Goal: Task Accomplishment & Management: Manage account settings

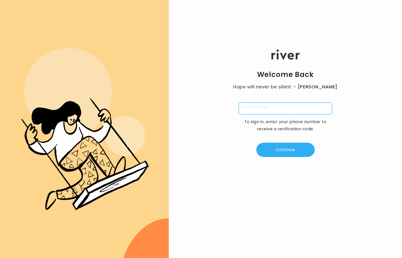
click at [296, 110] on input "tel" at bounding box center [285, 108] width 93 height 12
type input "**********"
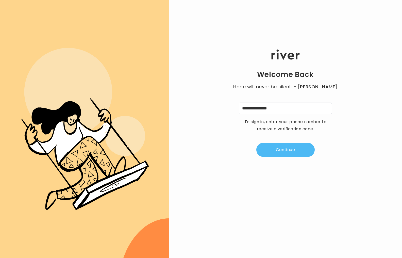
click at [284, 150] on button "Continue" at bounding box center [285, 149] width 58 height 14
type input "*"
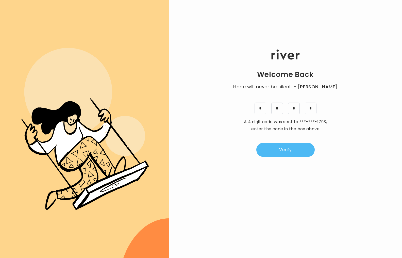
click at [282, 152] on button "Verify" at bounding box center [285, 149] width 58 height 14
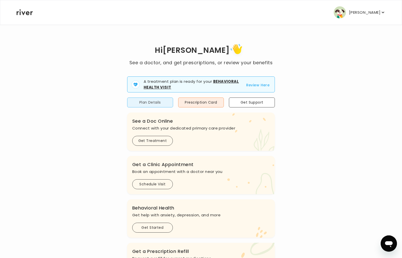
click at [156, 102] on button "Plan Details" at bounding box center [150, 102] width 46 height 10
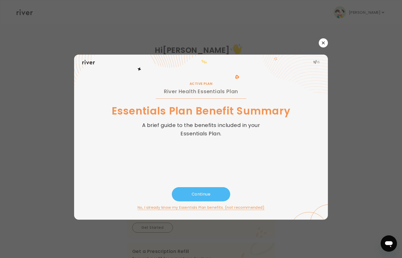
click at [208, 189] on button "Continue" at bounding box center [201, 194] width 58 height 14
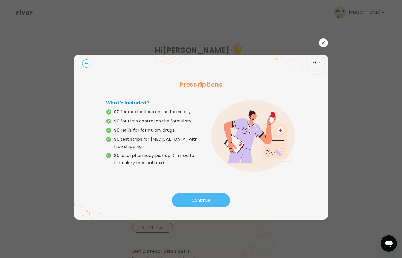
click at [206, 199] on button "Continue" at bounding box center [201, 200] width 58 height 14
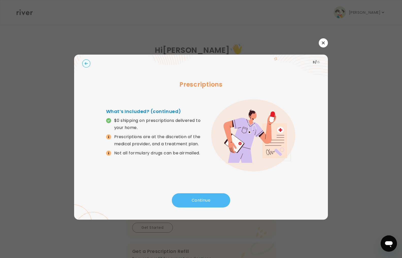
click at [206, 198] on button "Continue" at bounding box center [201, 200] width 58 height 14
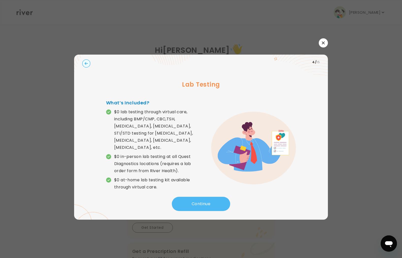
click at [206, 198] on button "Continue" at bounding box center [201, 203] width 58 height 14
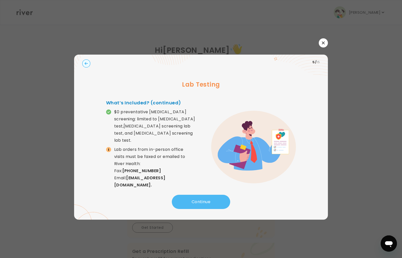
click at [206, 198] on button "Continue" at bounding box center [201, 201] width 58 height 14
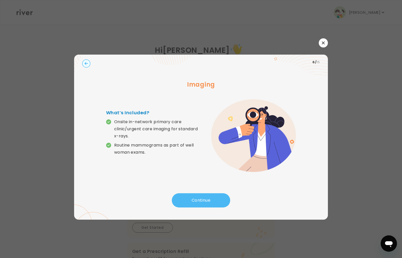
click at [206, 198] on button "Continue" at bounding box center [201, 200] width 58 height 14
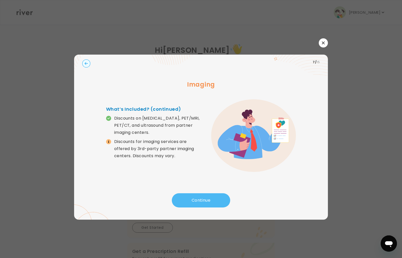
click at [205, 198] on button "Continue" at bounding box center [201, 200] width 58 height 14
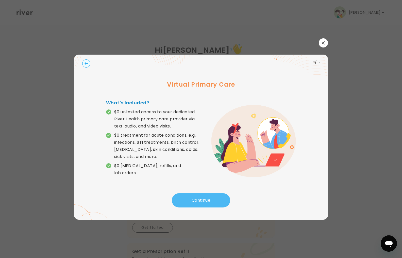
click at [205, 198] on button "Continue" at bounding box center [201, 200] width 58 height 14
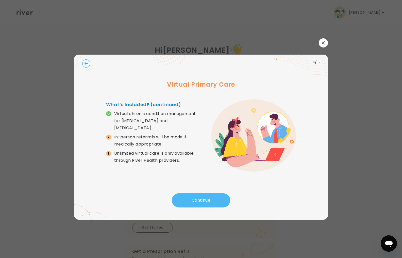
click at [205, 198] on button "Continue" at bounding box center [201, 200] width 58 height 14
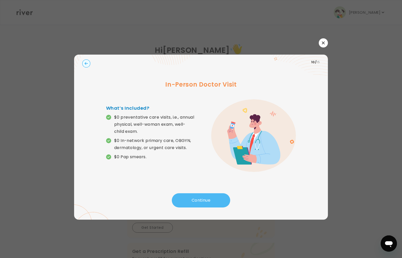
click at [205, 198] on button "Continue" at bounding box center [201, 200] width 58 height 14
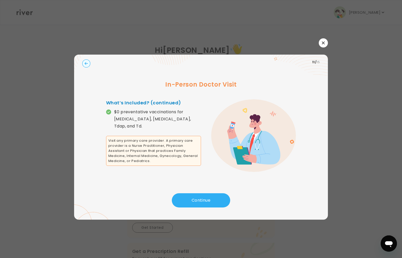
click at [324, 43] on icon "button" at bounding box center [322, 42] width 3 height 3
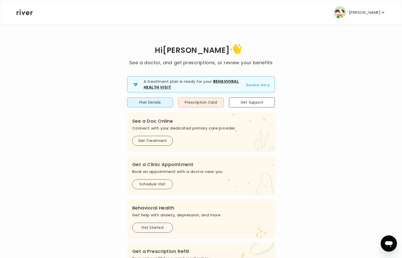
click at [373, 15] on p "[PERSON_NAME]" at bounding box center [364, 12] width 31 height 7
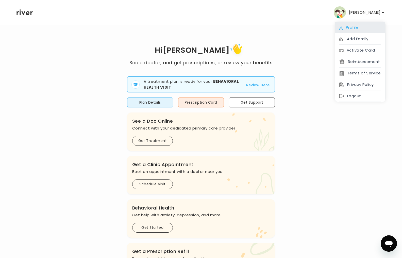
click at [365, 29] on div "Profile" at bounding box center [360, 27] width 50 height 11
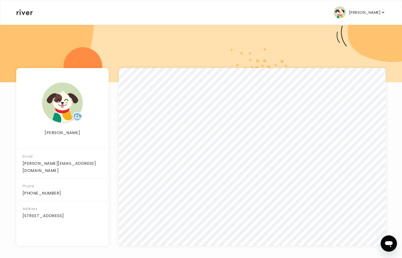
scroll to position [33, 0]
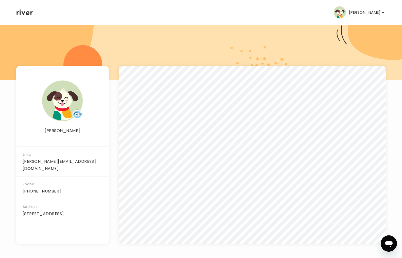
click at [366, 12] on p "[PERSON_NAME]" at bounding box center [364, 12] width 31 height 7
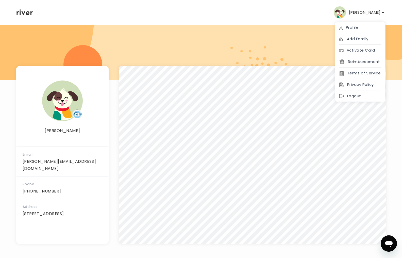
click at [366, 12] on p "[PERSON_NAME]" at bounding box center [364, 12] width 31 height 7
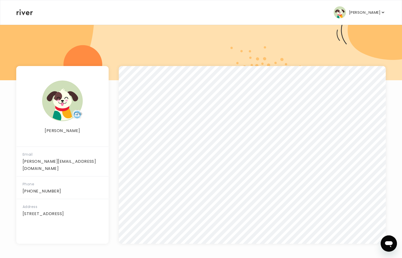
click at [28, 12] on icon at bounding box center [24, 12] width 16 height 6
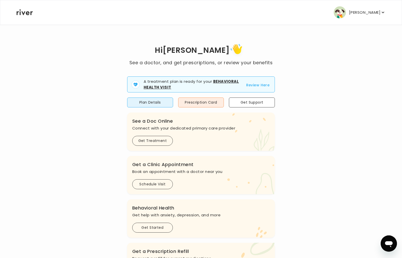
click at [372, 11] on p "[PERSON_NAME]" at bounding box center [364, 12] width 31 height 7
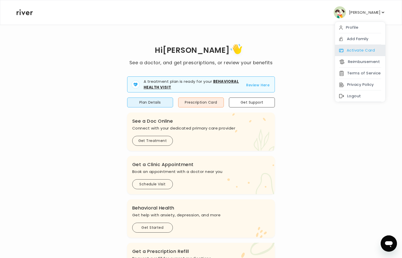
click at [361, 47] on div "Activate Card" at bounding box center [360, 50] width 50 height 11
